Goal: Transaction & Acquisition: Purchase product/service

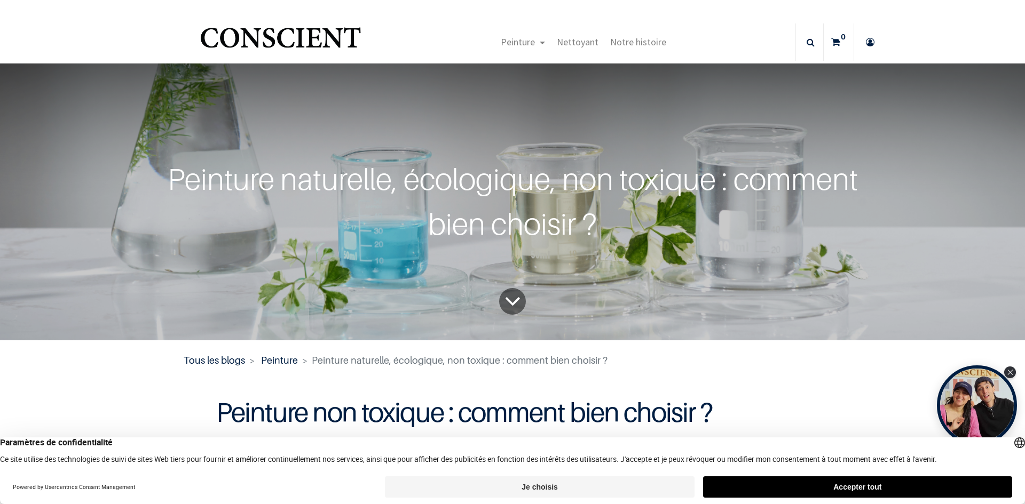
drag, startPoint x: 170, startPoint y: 295, endPoint x: 166, endPoint y: 124, distance: 170.8
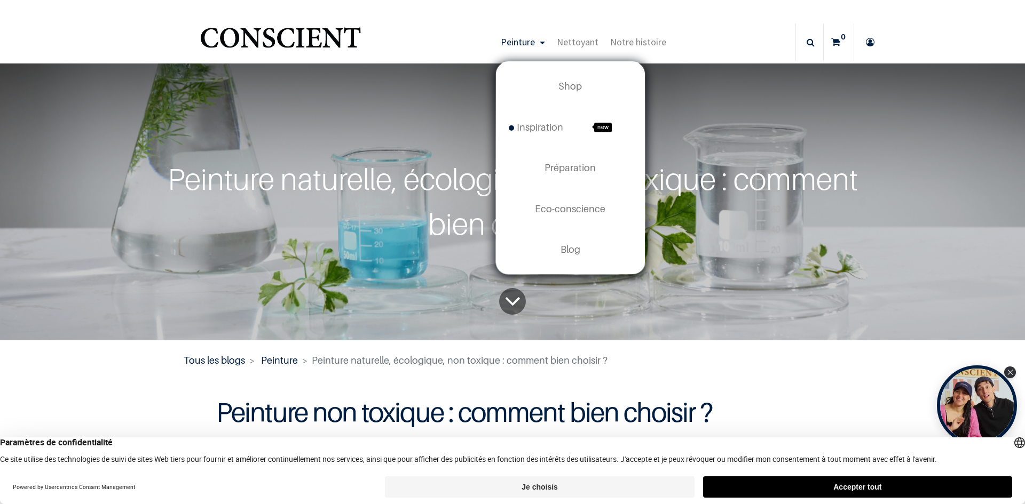
click at [535, 44] on link "Peinture" at bounding box center [523, 41] width 56 height 37
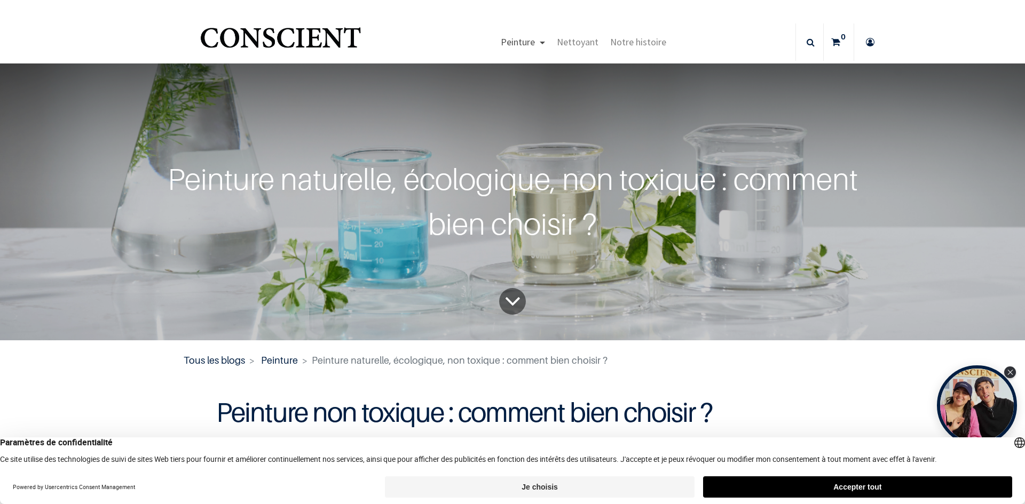
click at [521, 43] on span "Peinture" at bounding box center [518, 42] width 34 height 12
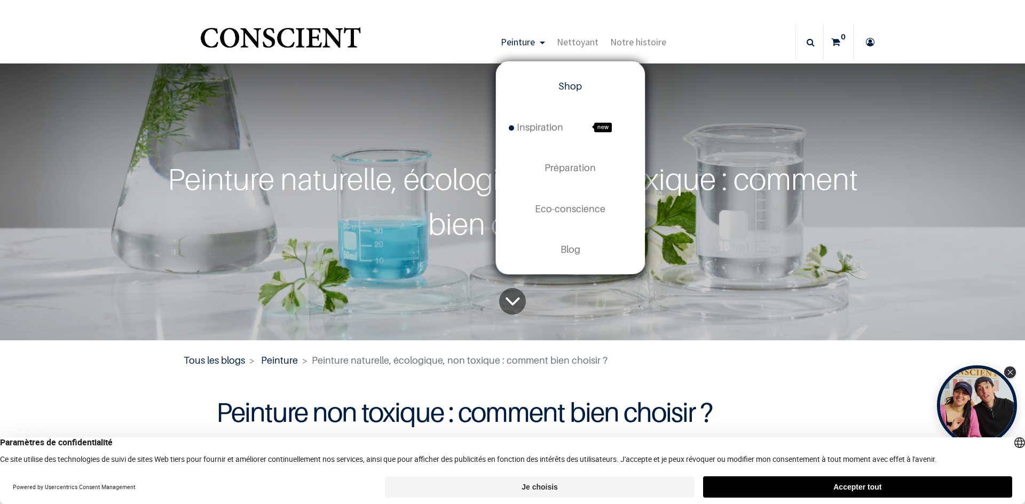
click at [575, 88] on span "Shop" at bounding box center [569, 86] width 23 height 11
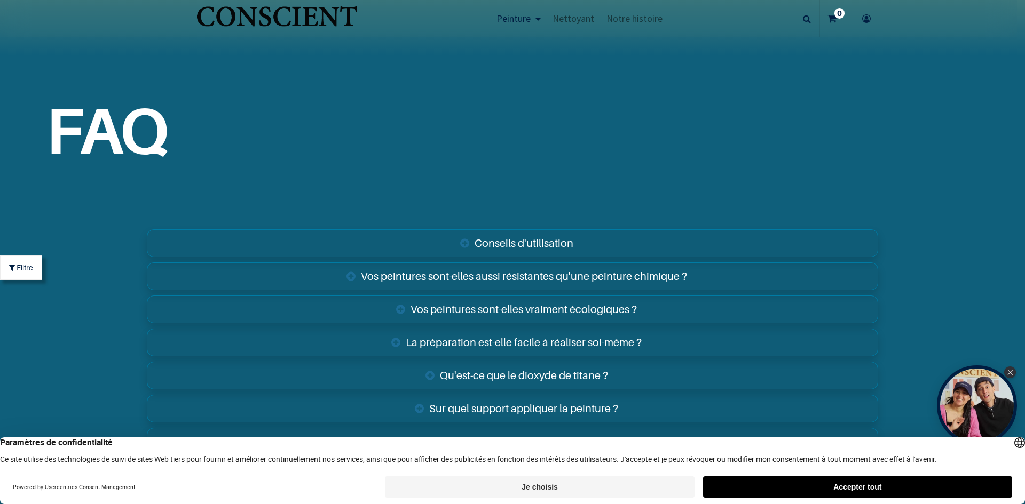
scroll to position [3789, 0]
click at [474, 239] on link "Conseils d'utilisation" at bounding box center [512, 242] width 731 height 28
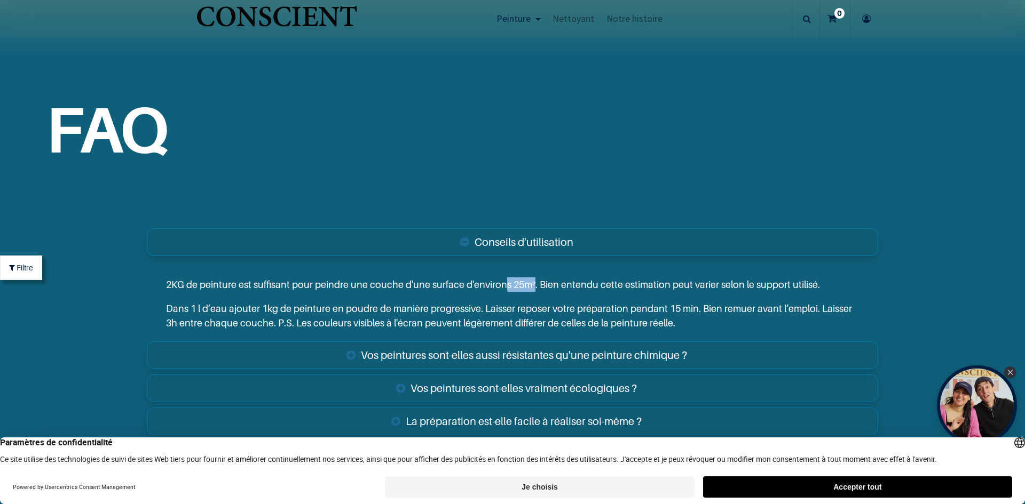
drag, startPoint x: 527, startPoint y: 288, endPoint x: 498, endPoint y: 287, distance: 29.4
click at [498, 287] on p "2KG de peinture est suffisant pour peindre une couche d'une surface d'environs …" at bounding box center [512, 284] width 693 height 14
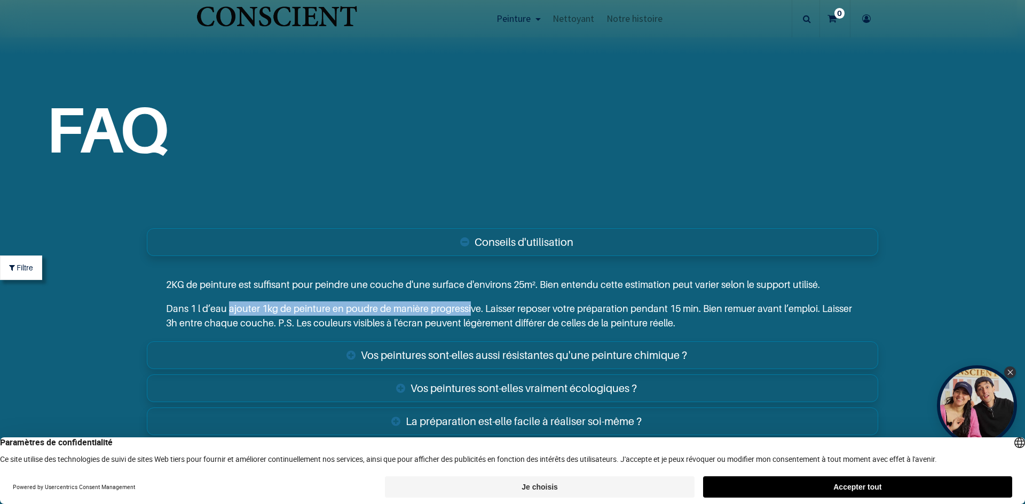
drag, startPoint x: 229, startPoint y: 310, endPoint x: 464, endPoint y: 311, distance: 234.8
click at [464, 311] on p "Dans 1 l d’eau ajouter 1kg de peinture en poudre de manière progressive. Laisse…" at bounding box center [512, 316] width 693 height 29
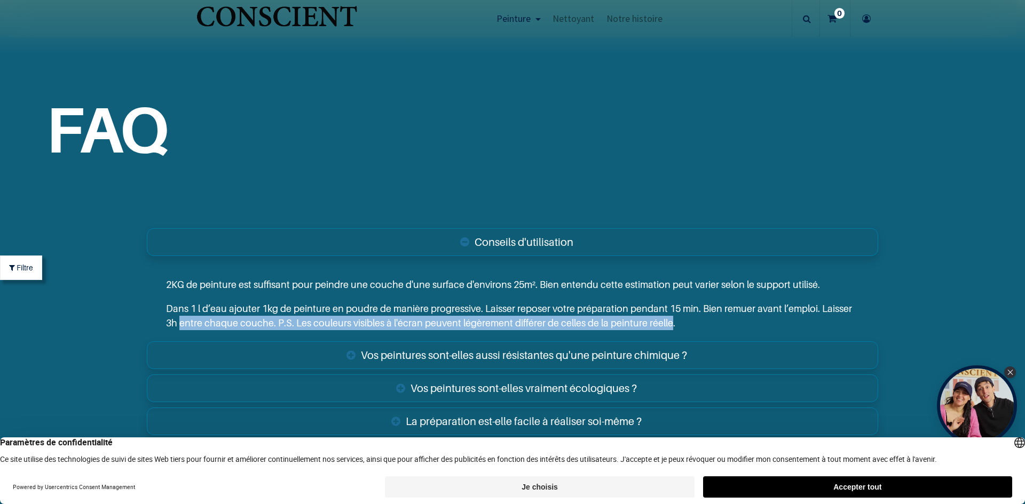
drag, startPoint x: 176, startPoint y: 321, endPoint x: 664, endPoint y: 338, distance: 488.6
click at [664, 338] on div "2KG de peinture est suffisant pour peindre une couche d'une surface d'environs …" at bounding box center [512, 299] width 731 height 80
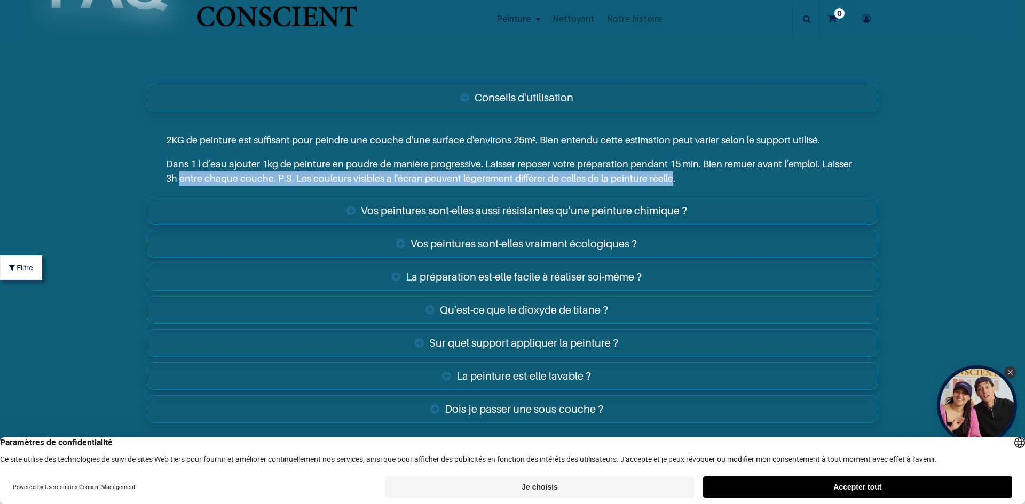
scroll to position [3949, 0]
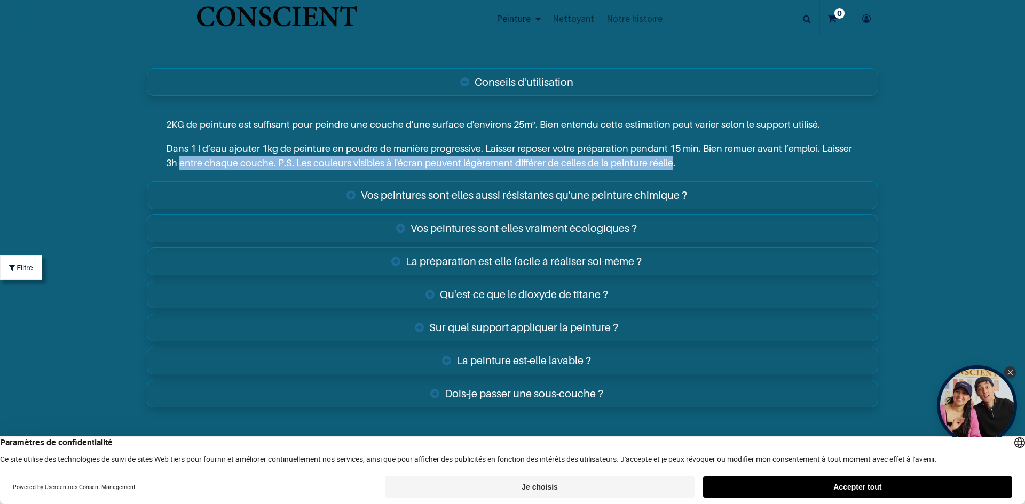
click at [383, 197] on link "Vos peintures sont-elles aussi résistantes qu'une peinture chimique ?" at bounding box center [512, 195] width 731 height 28
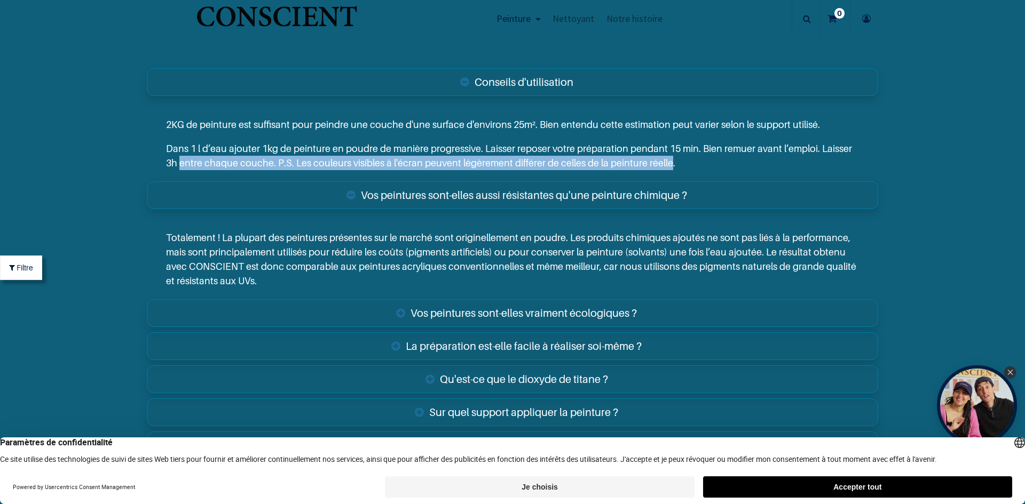
click at [378, 310] on link "Vos peintures sont-elles vraiment écologiques ?" at bounding box center [512, 313] width 731 height 28
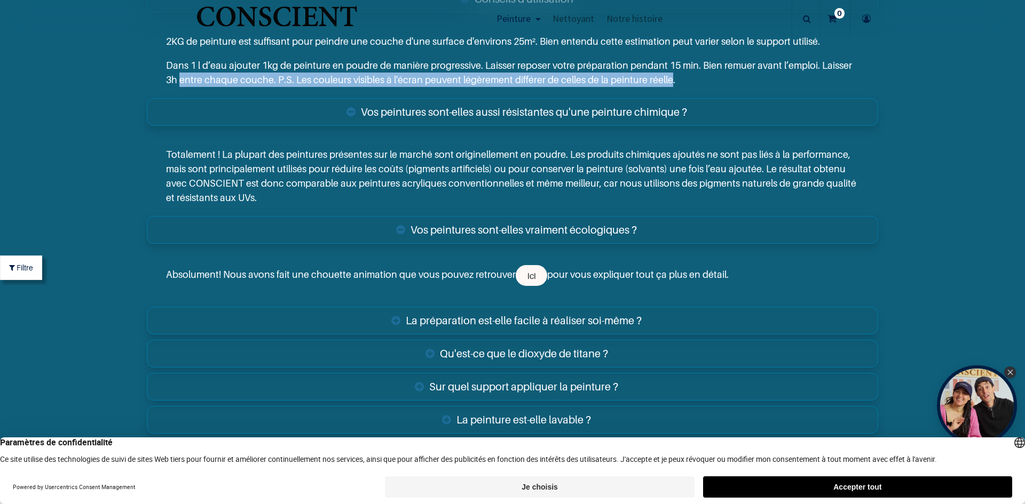
scroll to position [4056, 0]
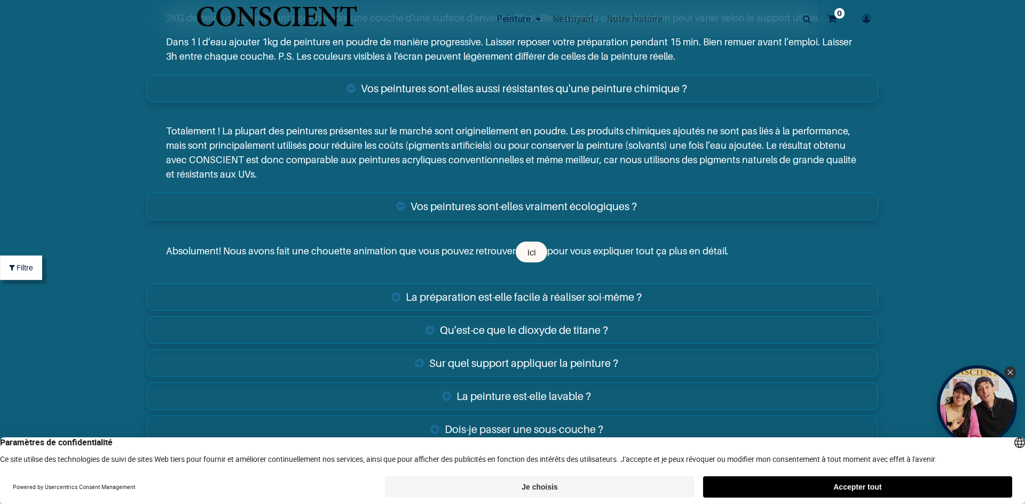
click at [442, 280] on div "Absolument! Nous avons fait une chouette animation que vous pouvez retrouver ic…" at bounding box center [512, 252] width 731 height 57
click at [426, 295] on link "La préparation est-elle facile à réaliser soi-même ?" at bounding box center [512, 297] width 731 height 28
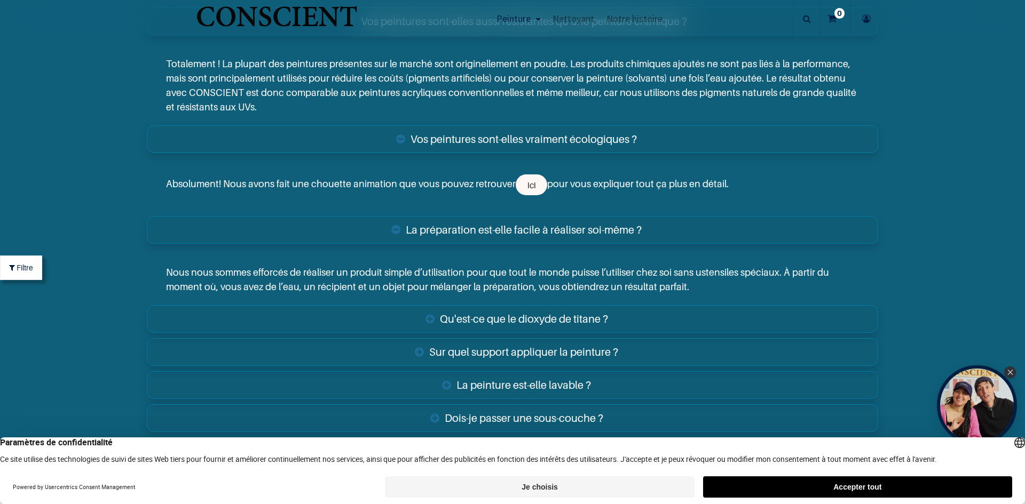
scroll to position [4216, 0]
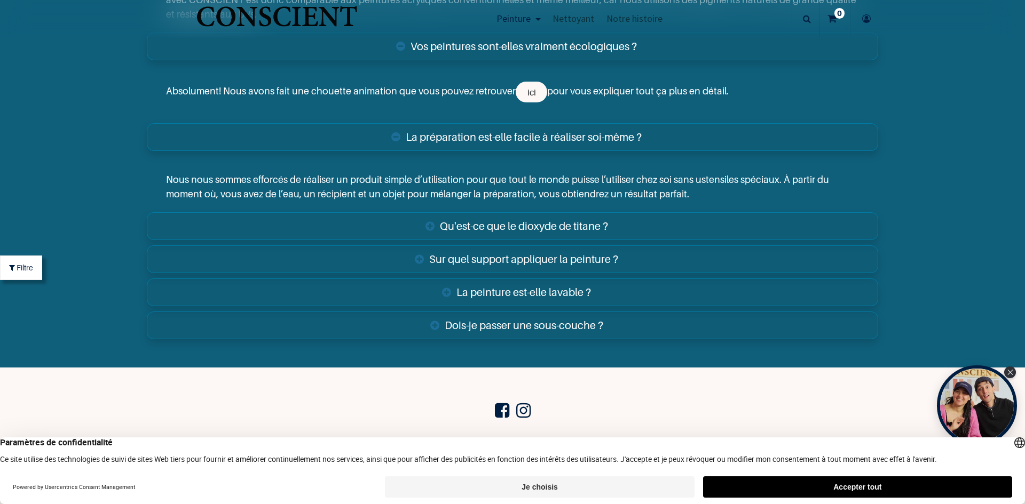
click at [421, 224] on link "Qu'est-ce que le dioxyde de titane ?" at bounding box center [512, 226] width 731 height 28
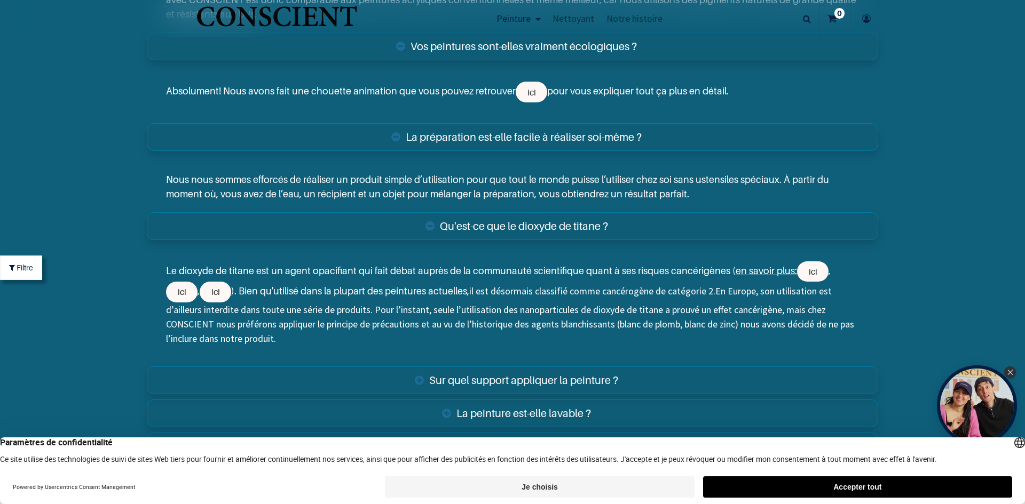
scroll to position [4536, 0]
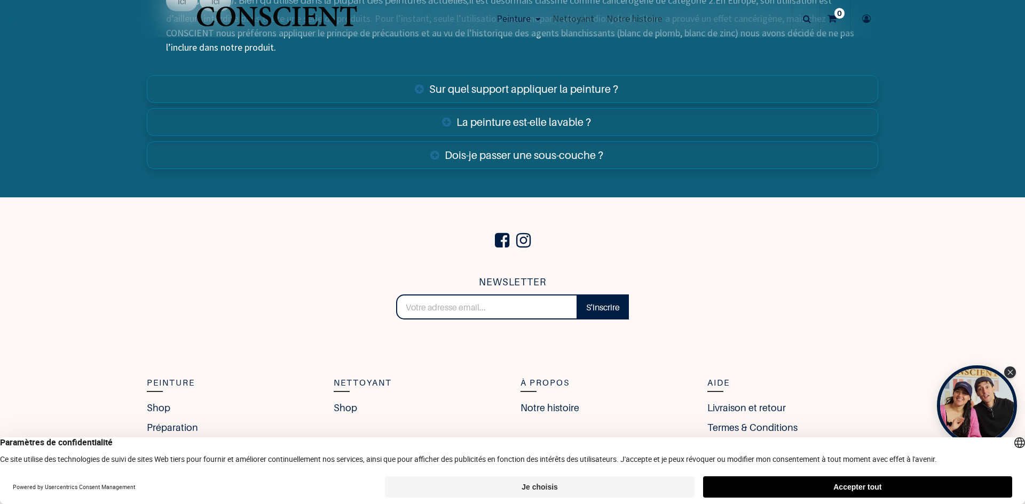
click at [443, 152] on link "Dois-je passer une sous-couche ?" at bounding box center [512, 155] width 731 height 28
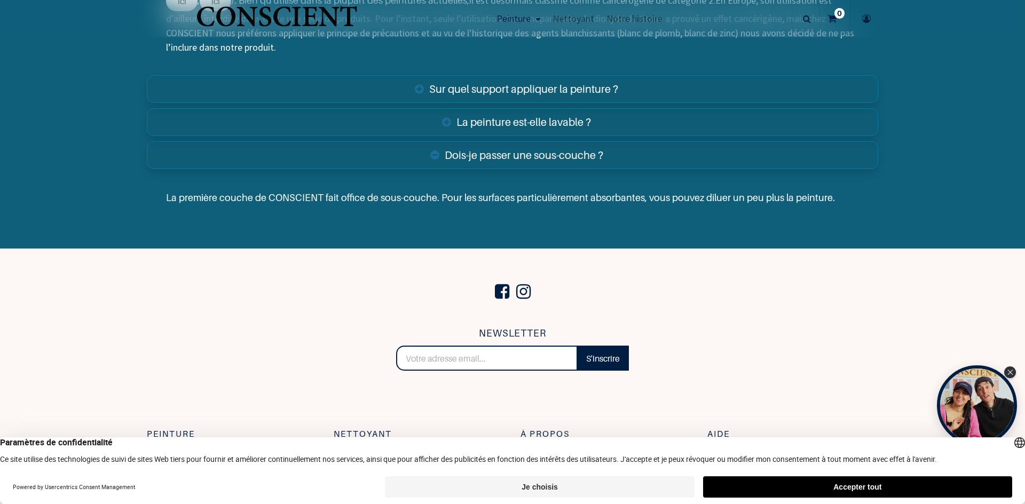
click at [452, 124] on link "La peinture est-elle lavable ?" at bounding box center [512, 122] width 731 height 28
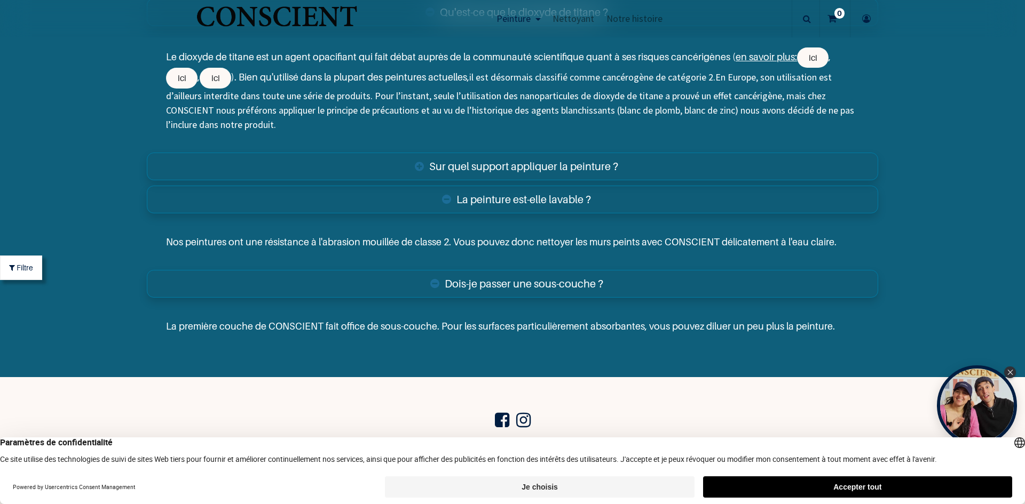
scroll to position [4429, 0]
click at [455, 196] on link "La peinture est-elle lavable ?" at bounding box center [512, 200] width 731 height 28
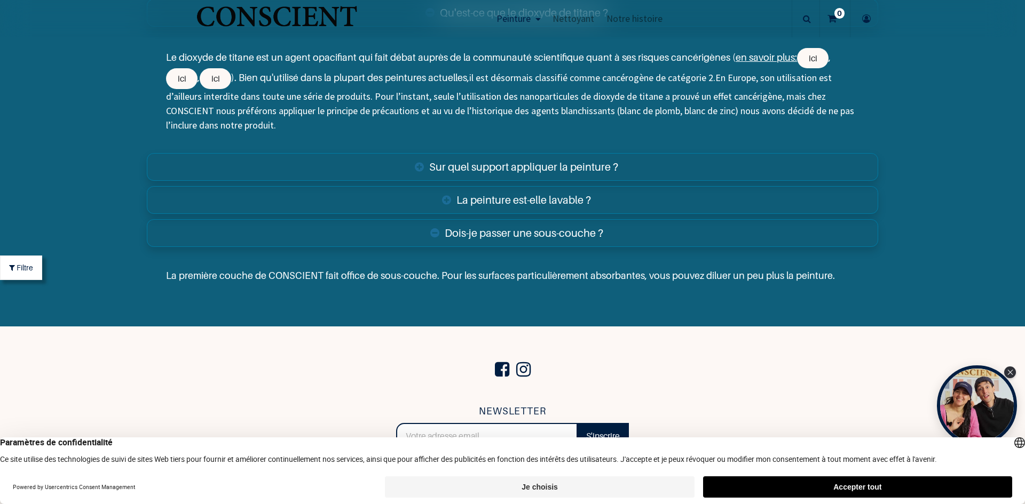
click at [454, 218] on div "Dois-je passer une sous-couche ? La première couche de CONSCIENT fait office de…" at bounding box center [512, 259] width 731 height 84
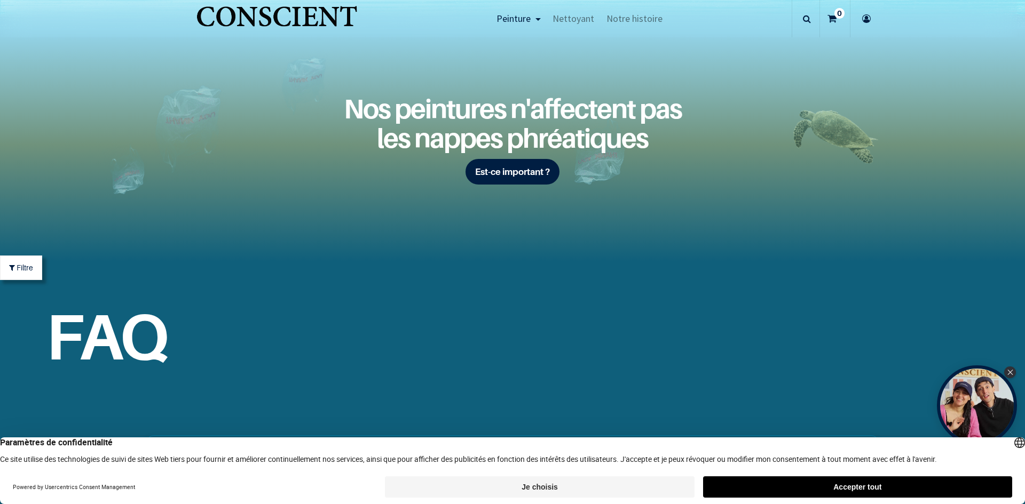
scroll to position [3575, 0]
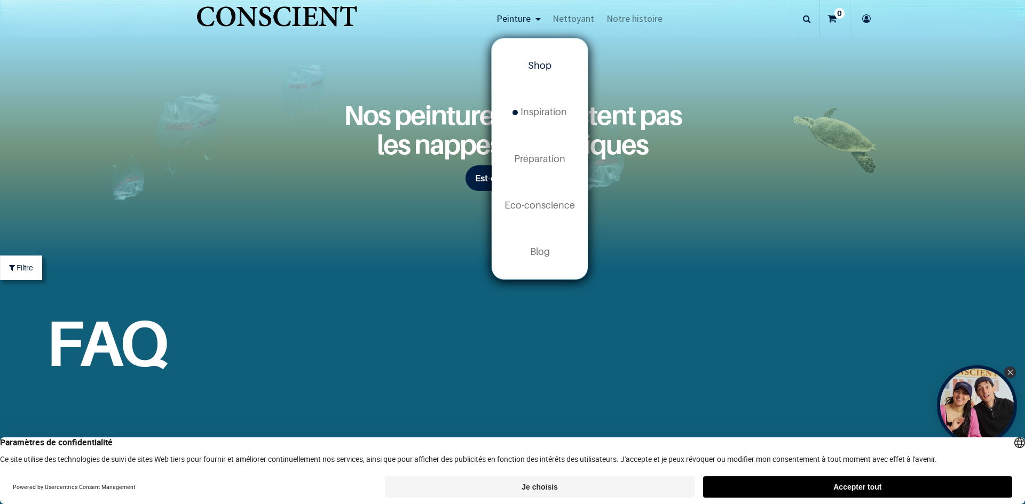
click at [544, 59] on link "Shop" at bounding box center [539, 66] width 96 height 46
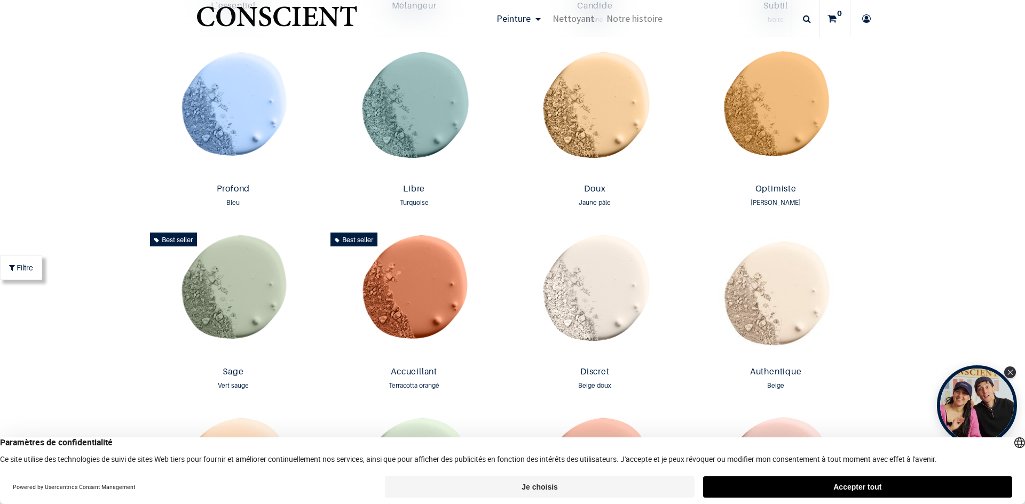
scroll to position [694, 0]
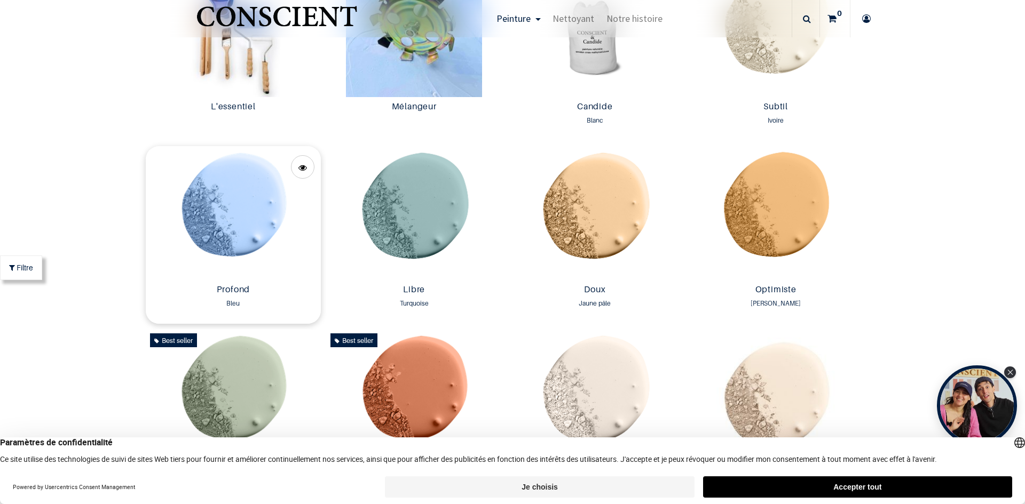
click at [257, 212] on img at bounding box center [234, 213] width 176 height 134
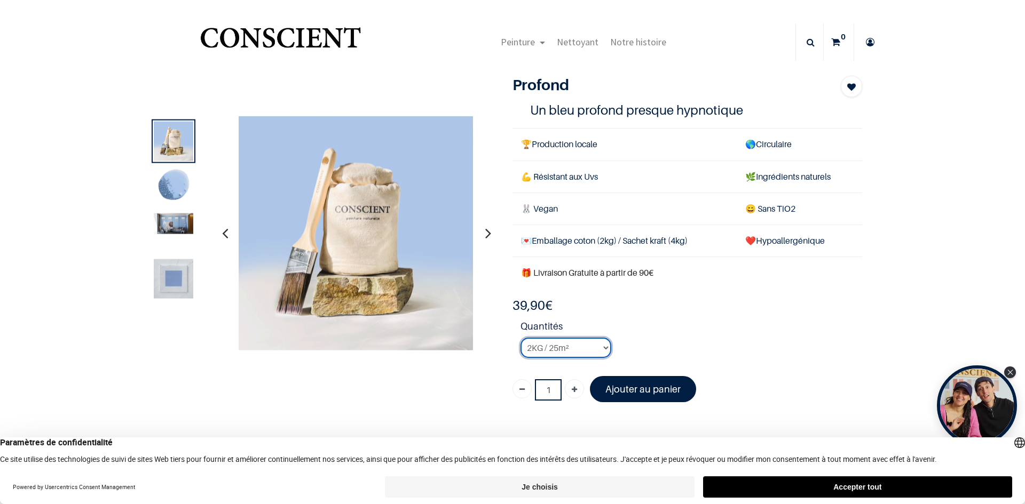
click at [534, 348] on select "2KG / 25m² 4KG / 50m² 8KG / 100m² Testeur" at bounding box center [565, 348] width 91 height 20
select select "45"
click at [520, 338] on select "2KG / 25m² 4KG / 50m² 8KG / 100m² Testeur" at bounding box center [565, 348] width 91 height 20
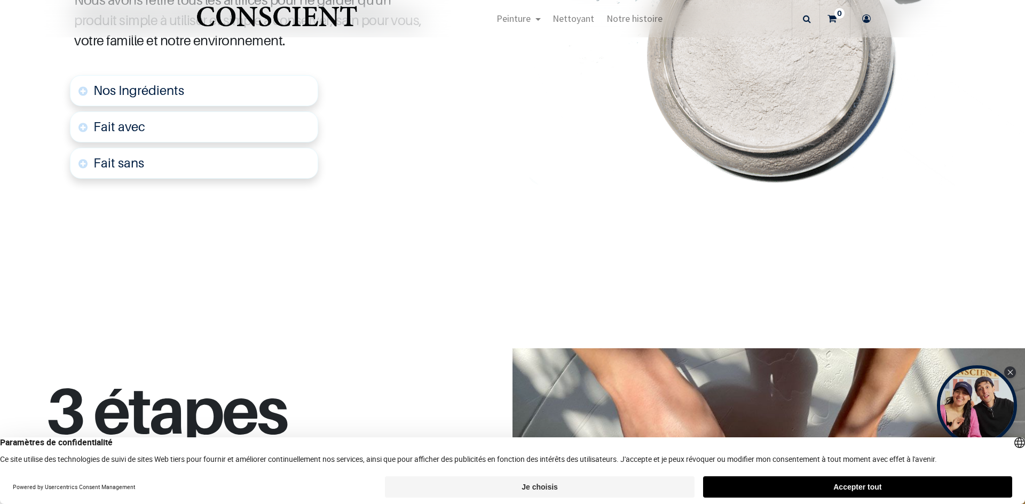
scroll to position [640, 0]
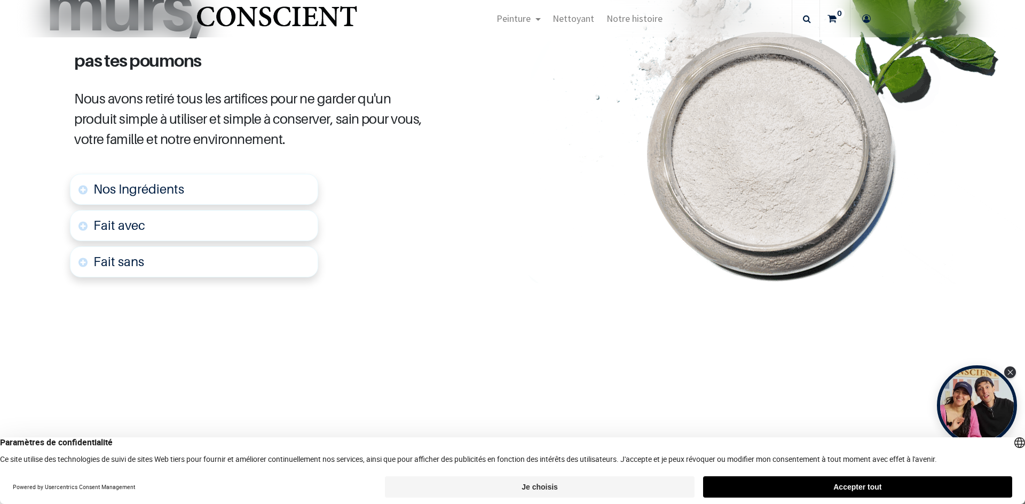
click at [105, 196] on span "Nos Ingrédients" at bounding box center [138, 188] width 91 height 15
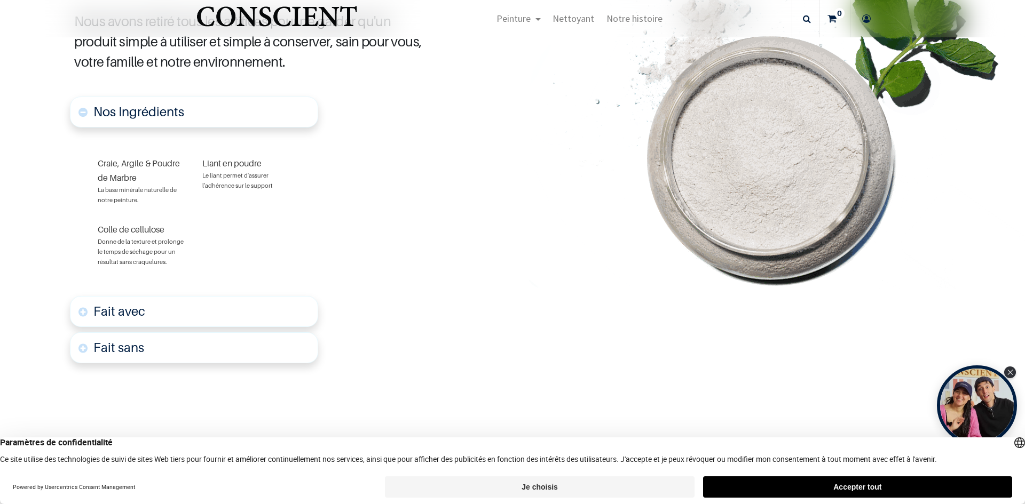
scroll to position [615, 0]
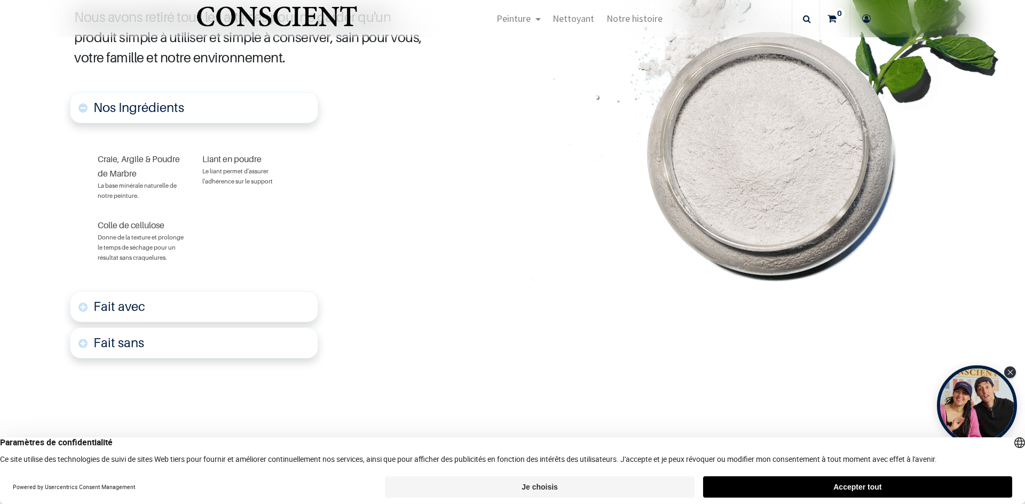
click at [106, 290] on div "Fait avec Des pigments naturels Des ingrédients Biodégradables Sain pour le cor…" at bounding box center [194, 307] width 248 height 36
click at [99, 310] on font "Fait avec" at bounding box center [119, 306] width 52 height 15
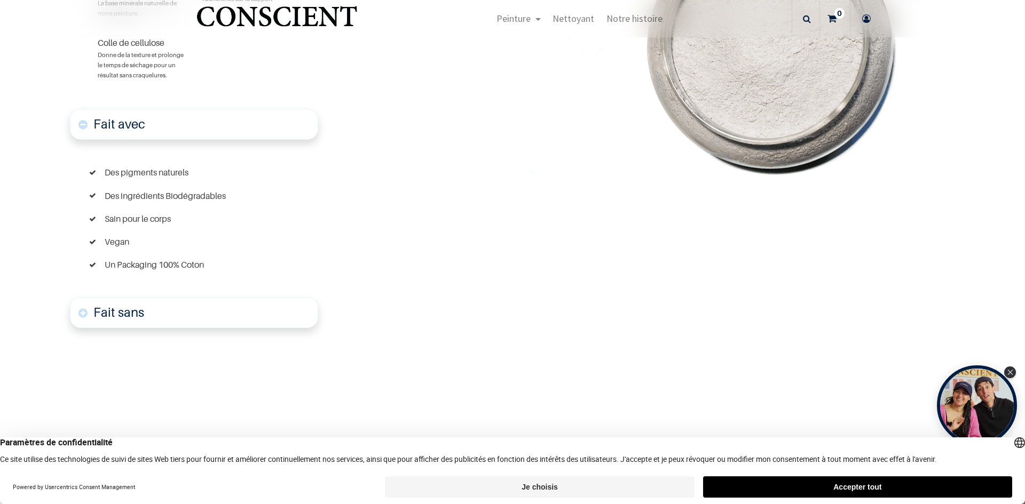
click at [103, 323] on link "Fait sans" at bounding box center [194, 312] width 248 height 31
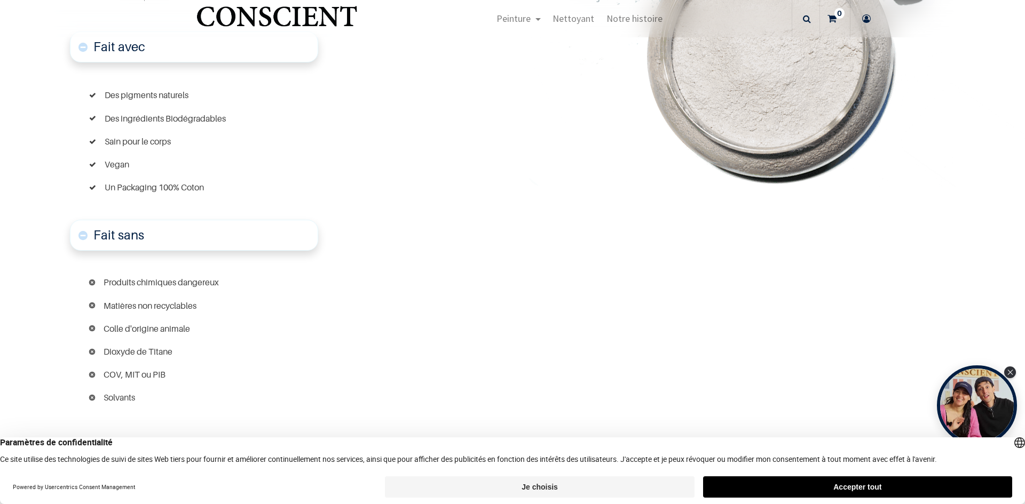
scroll to position [884, 0]
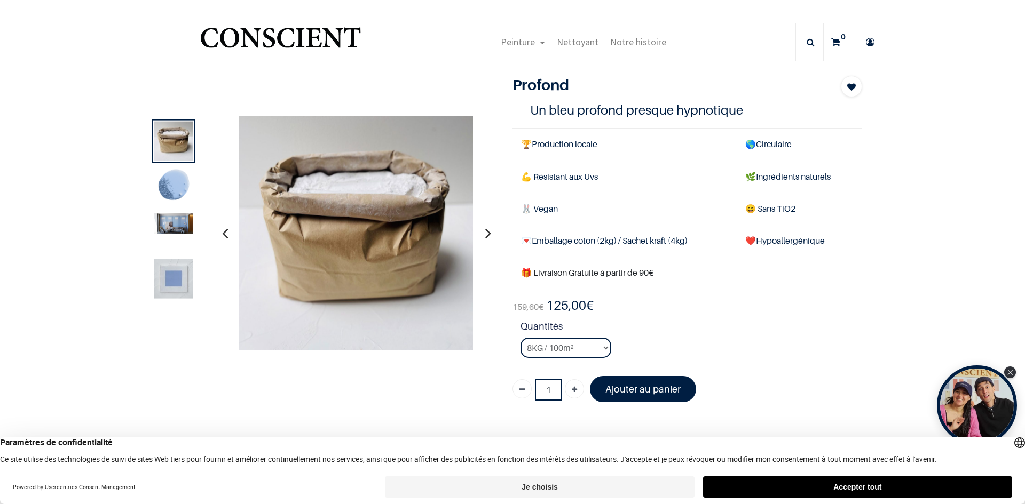
click at [178, 180] on img at bounding box center [173, 186] width 39 height 39
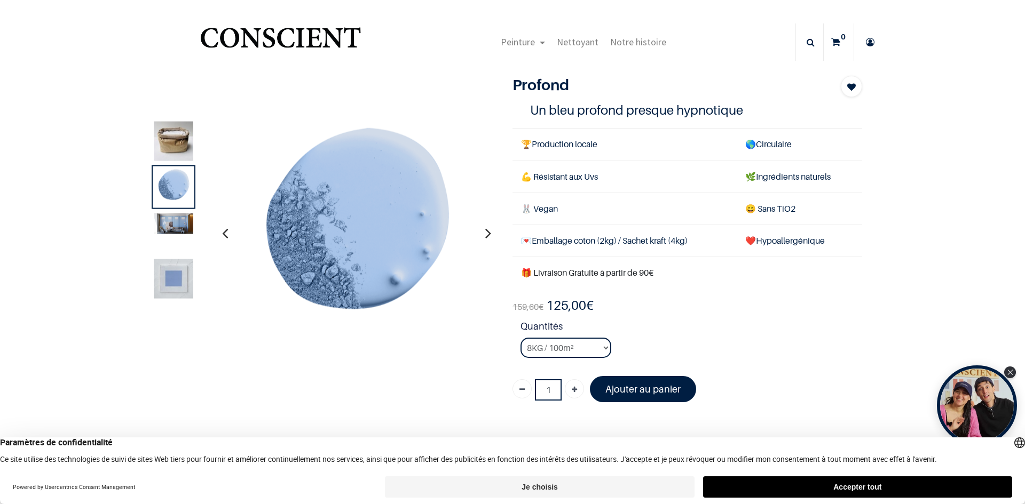
click at [163, 236] on div at bounding box center [174, 233] width 44 height 44
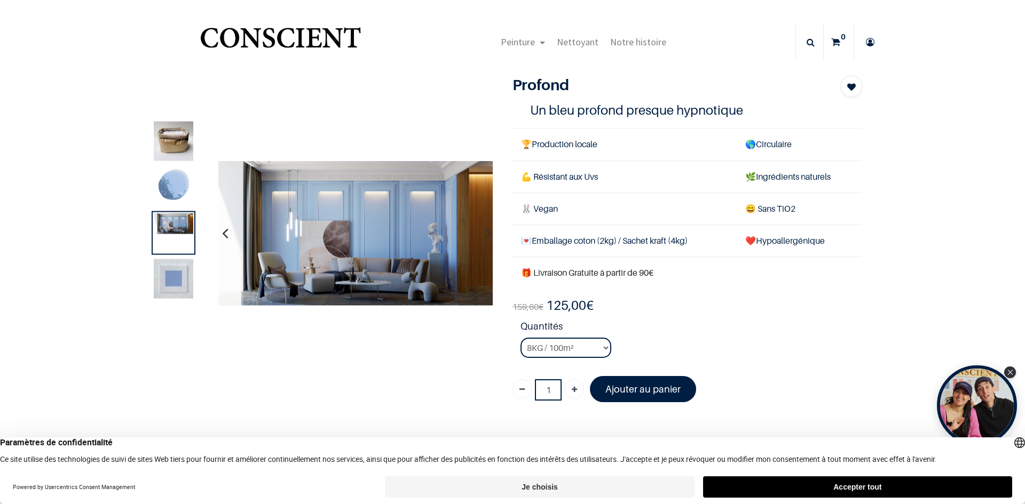
click at [157, 299] on div at bounding box center [174, 279] width 44 height 44
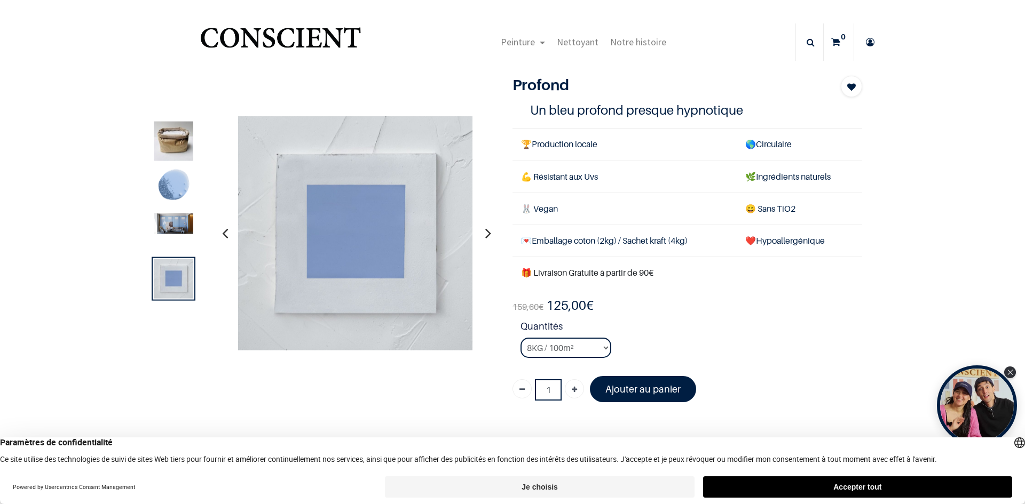
click at [166, 221] on img at bounding box center [173, 223] width 39 height 21
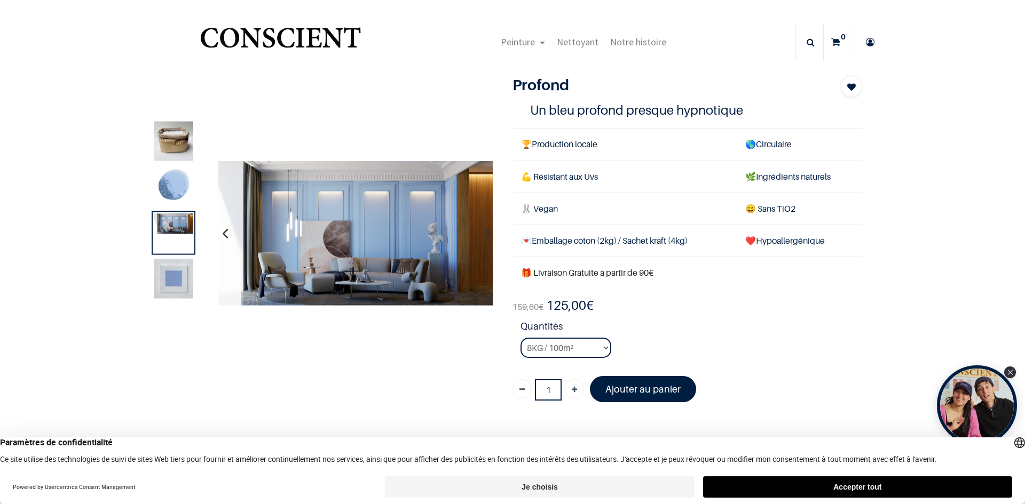
click at [157, 294] on img at bounding box center [173, 278] width 39 height 39
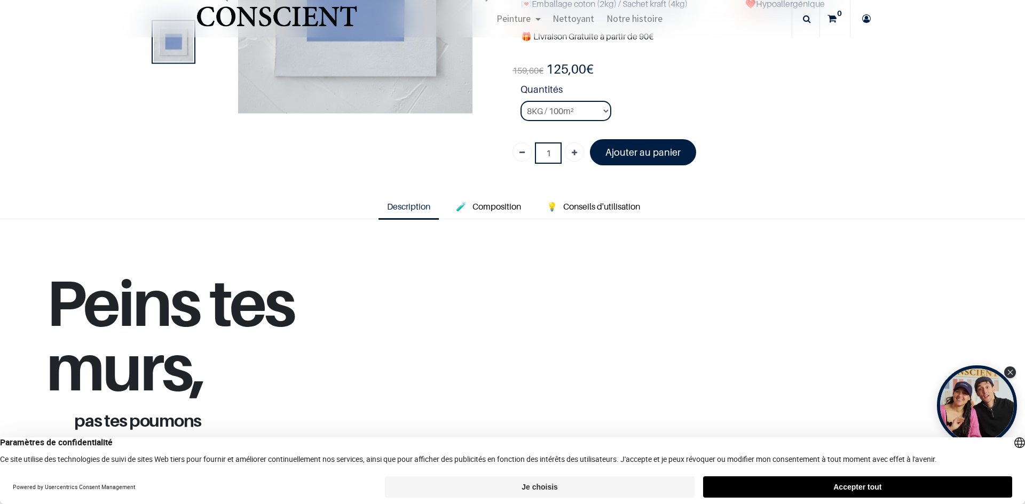
scroll to position [320, 0]
